Goal: Use online tool/utility: Utilize a website feature to perform a specific function

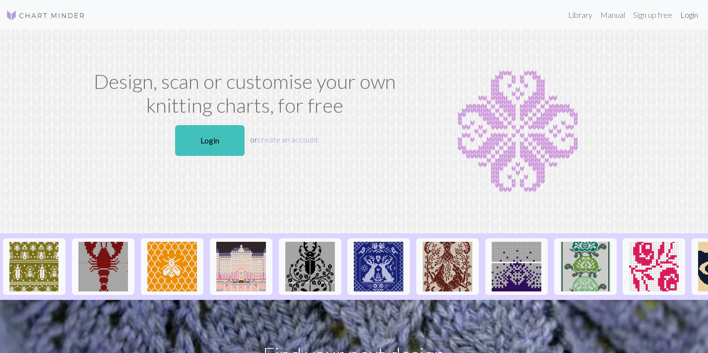
click at [679, 21] on link "Login" at bounding box center [689, 15] width 26 height 20
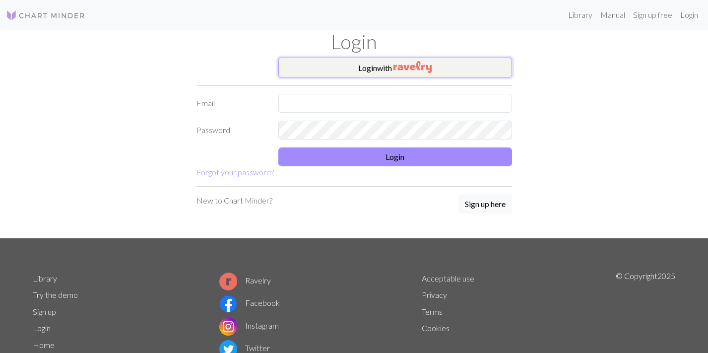
click at [431, 64] on img "button" at bounding box center [412, 67] width 38 height 12
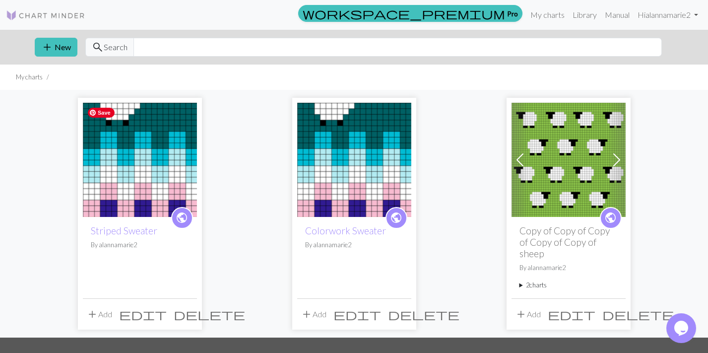
click at [171, 171] on img at bounding box center [140, 160] width 114 height 114
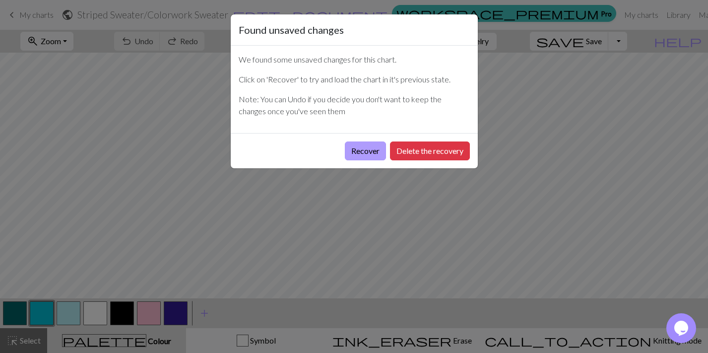
click at [352, 153] on button "Recover" at bounding box center [365, 150] width 41 height 19
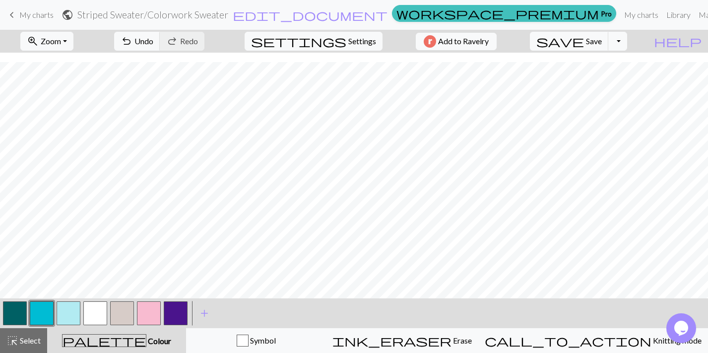
scroll to position [73, 0]
click at [20, 306] on button "button" at bounding box center [15, 313] width 24 height 24
click at [147, 316] on button "button" at bounding box center [149, 313] width 24 height 24
click at [153, 36] on span "Undo" at bounding box center [143, 40] width 19 height 9
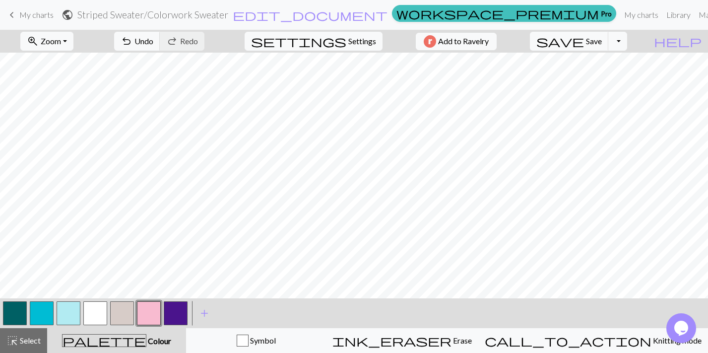
click at [36, 311] on button "button" at bounding box center [42, 313] width 24 height 24
click at [47, 311] on button "button" at bounding box center [42, 313] width 24 height 24
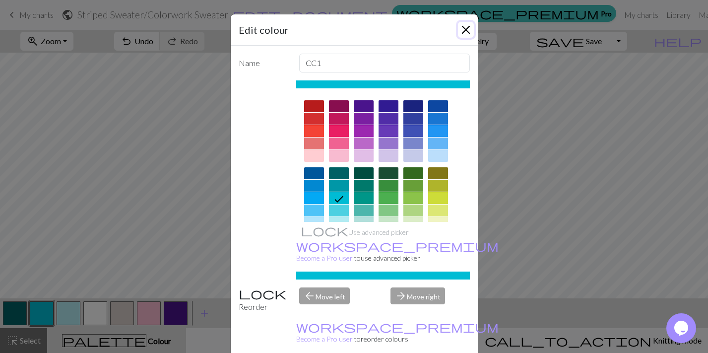
click at [463, 34] on button "Close" at bounding box center [466, 30] width 16 height 16
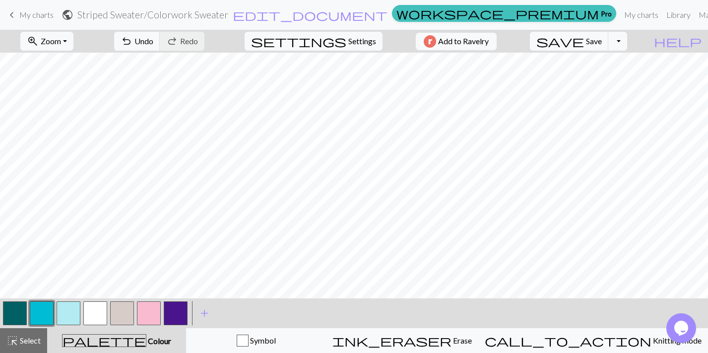
click at [41, 309] on button "button" at bounding box center [42, 313] width 24 height 24
